Goal: Task Accomplishment & Management: Manage account settings

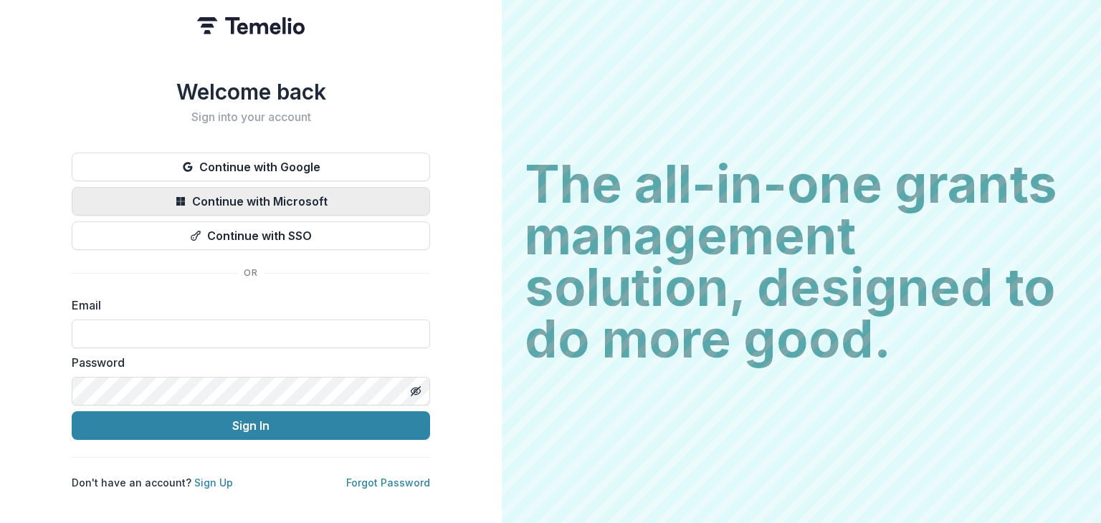
click at [290, 190] on button "Continue with Microsoft" at bounding box center [251, 201] width 358 height 29
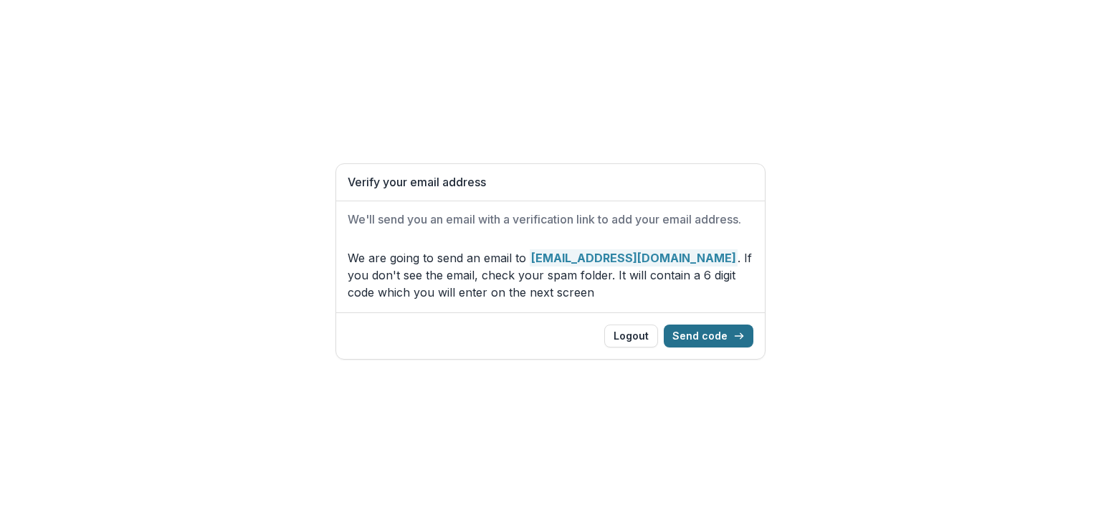
click at [710, 330] on button "Send code" at bounding box center [709, 336] width 90 height 23
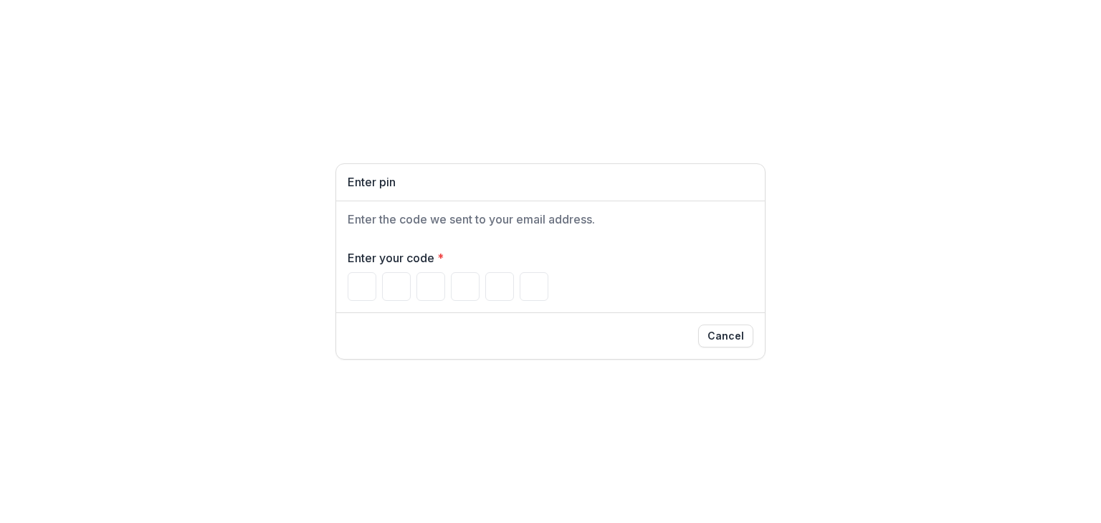
type input "*"
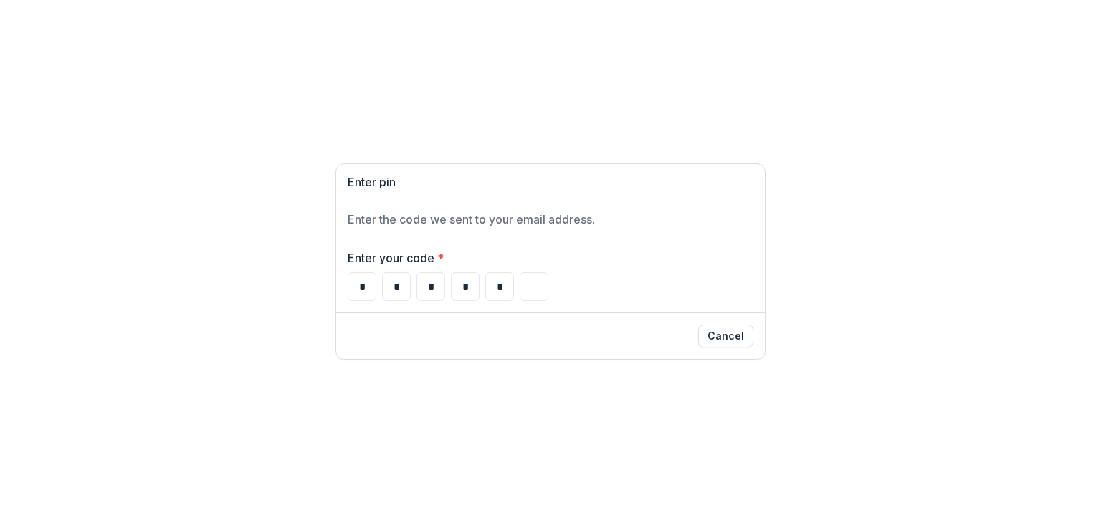
type input "*"
